Goal: Information Seeking & Learning: Learn about a topic

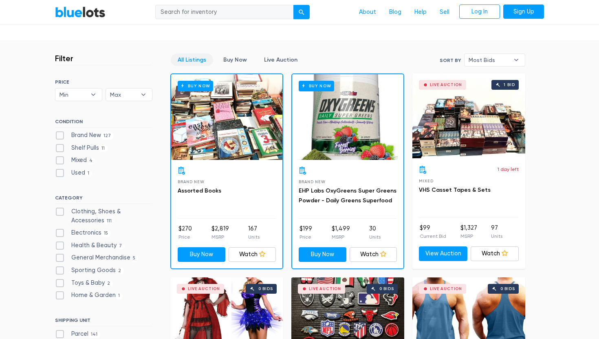
scroll to position [203, 0]
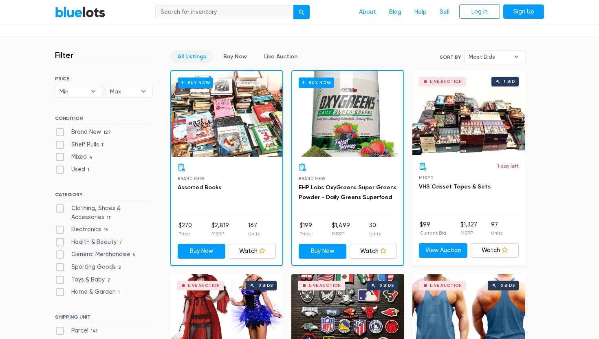
click at [86, 132] on label "Brand New 127" at bounding box center [84, 132] width 59 height 9
click at [60, 132] on New"] "Brand New 127" at bounding box center [57, 130] width 5 height 5
checkbox New"] "true"
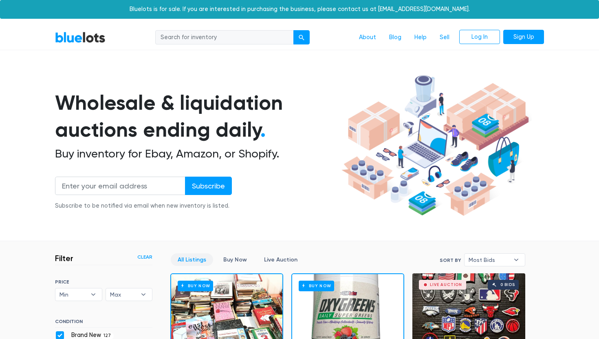
scroll to position [219, 0]
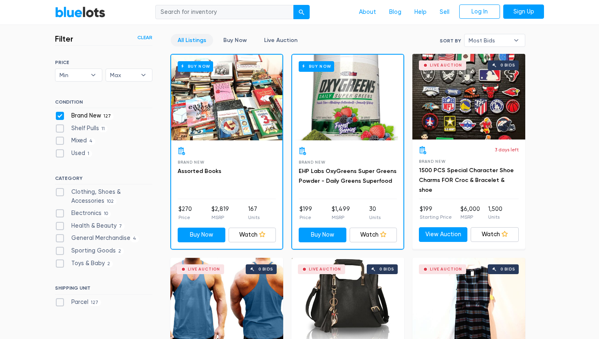
click at [100, 212] on label "Electronics 10" at bounding box center [83, 213] width 56 height 9
click at [60, 212] on input "Electronics 10" at bounding box center [57, 211] width 5 height 5
checkbox input "true"
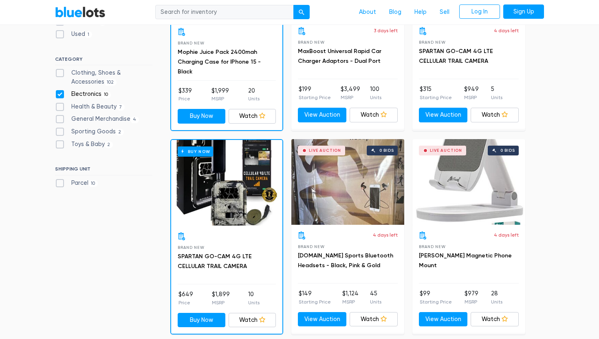
scroll to position [315, 0]
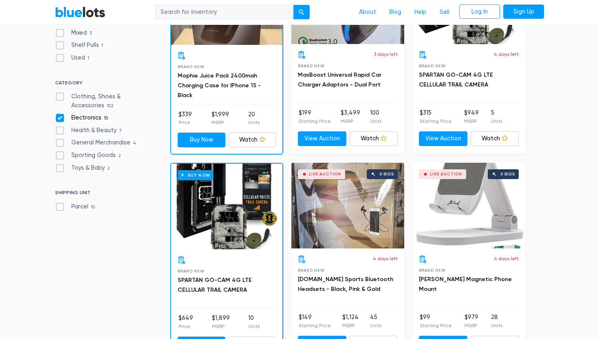
click at [60, 118] on label "Electronics 10" at bounding box center [83, 117] width 56 height 9
click at [60, 118] on input "Electronics 10" at bounding box center [57, 115] width 5 height 5
checkbox input "false"
click at [63, 142] on label "General Merchandise 4" at bounding box center [97, 142] width 84 height 9
click at [60, 142] on Merchandise"] "General Merchandise 4" at bounding box center [57, 140] width 5 height 5
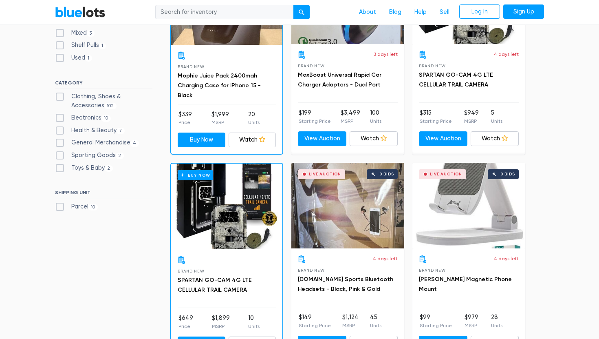
checkbox Merchandise"] "true"
